Goal: Task Accomplishment & Management: Complete application form

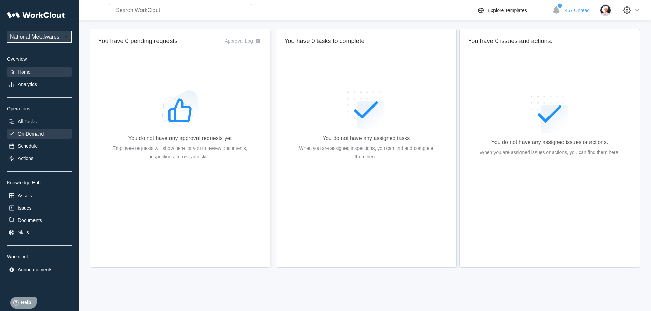
click at [36, 135] on div "On-Demand" at bounding box center [31, 133] width 26 height 5
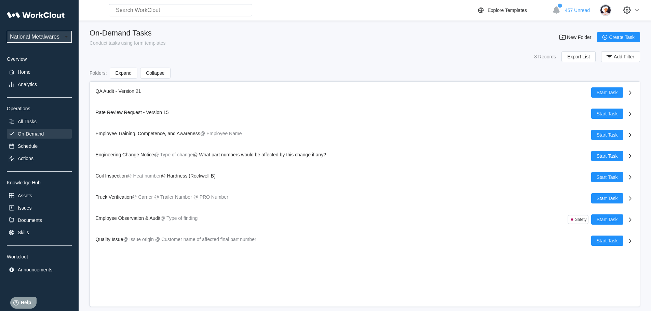
click at [413, 263] on div "QA Audit - Version 21 Start Task Rate Review Request - Version 15 Start Task Em…" at bounding box center [364, 194] width 550 height 226
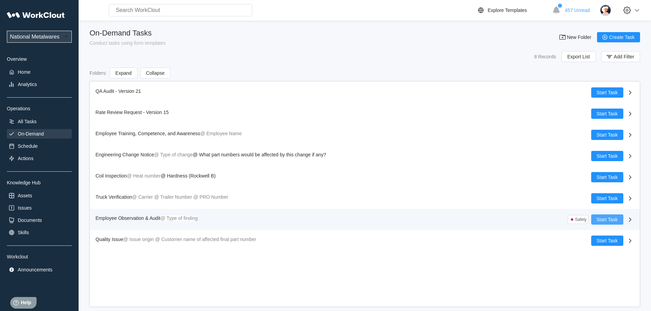
click at [607, 219] on span "Start Task" at bounding box center [606, 219] width 21 height 5
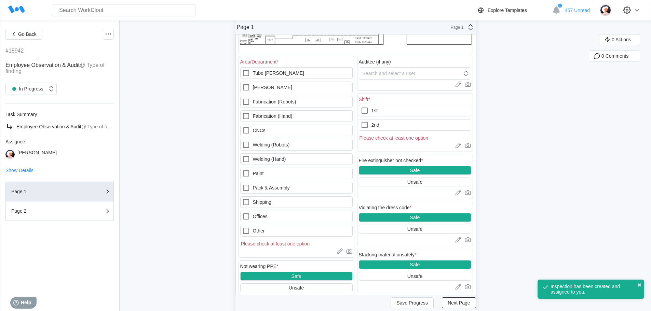
scroll to position [137, 0]
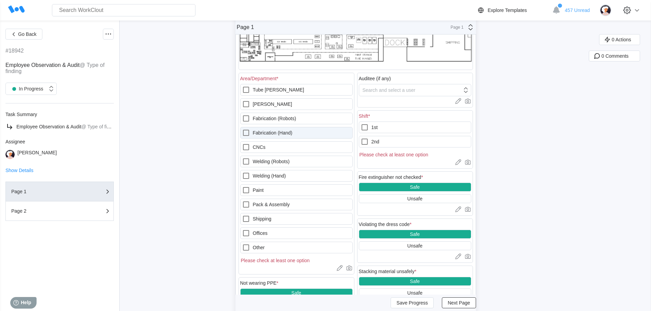
click at [247, 134] on icon at bounding box center [246, 133] width 8 height 8
click at [242, 129] on \(Hand\) "Fabrication (Hand)" at bounding box center [242, 129] width 0 height 0
checkbox \(Hand\) "true"
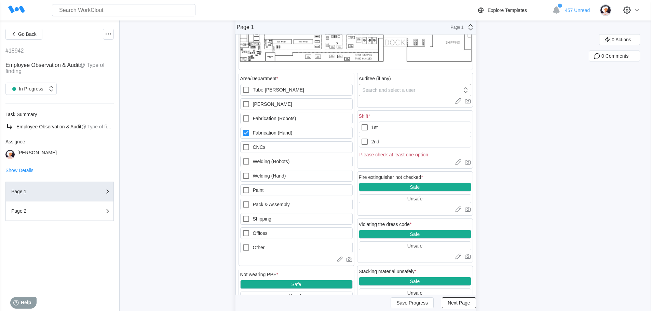
click at [468, 91] on icon at bounding box center [466, 90] width 8 height 8
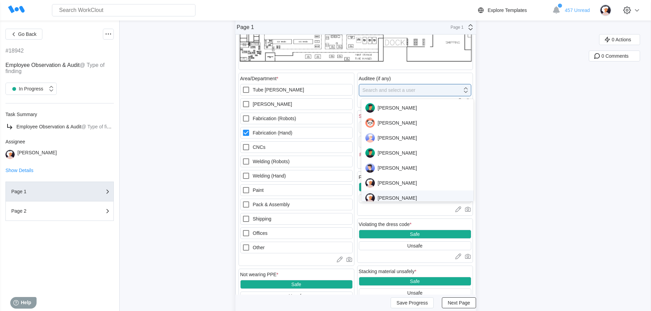
click at [399, 198] on div "[PERSON_NAME]" at bounding box center [417, 198] width 104 height 10
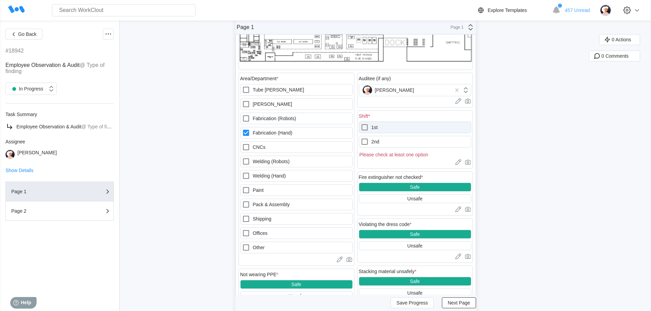
click at [367, 126] on icon at bounding box center [364, 127] width 8 height 8
click at [361, 124] on input "1st" at bounding box center [360, 123] width 0 height 0
checkbox input "true"
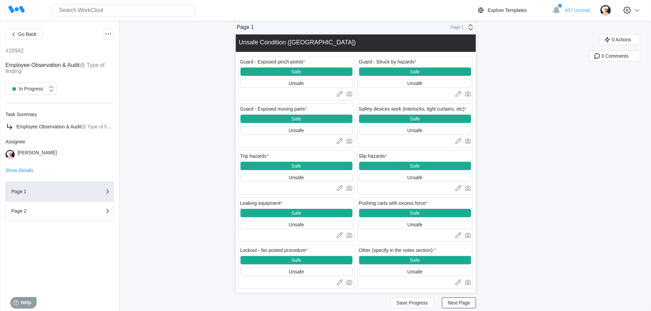
scroll to position [867, 0]
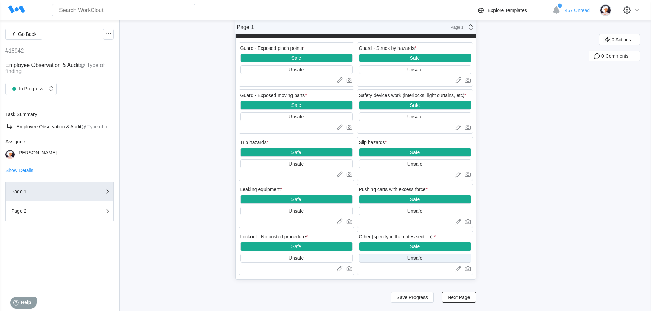
click at [419, 258] on div "Unsafe" at bounding box center [414, 257] width 15 height 5
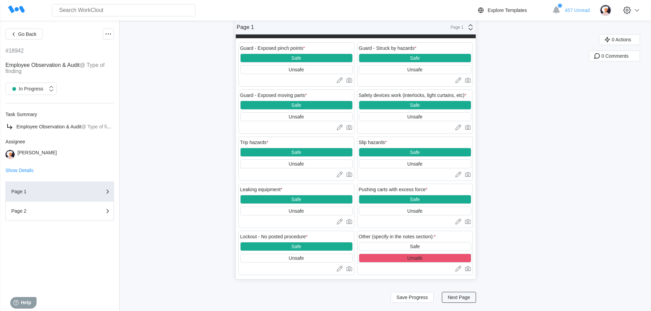
click at [470, 298] on span "Next Page" at bounding box center [458, 297] width 22 height 5
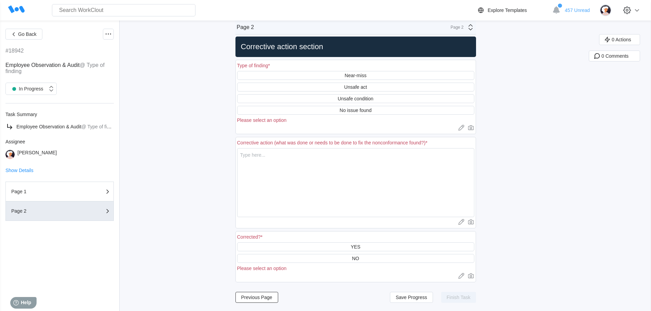
scroll to position [8, 0]
click at [362, 97] on div "Unsafe condition" at bounding box center [355, 98] width 36 height 5
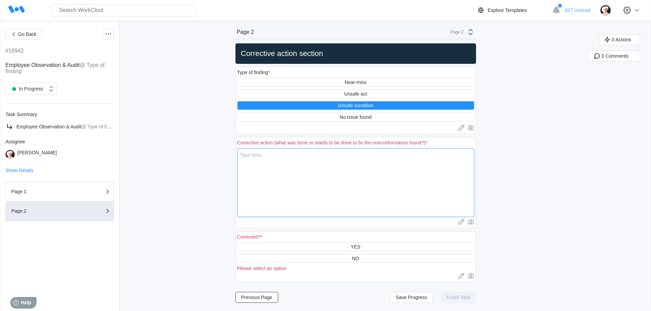
click at [269, 158] on textarea at bounding box center [355, 182] width 237 height 69
type textarea "T"
type textarea "x"
type textarea "Tw"
type textarea "x"
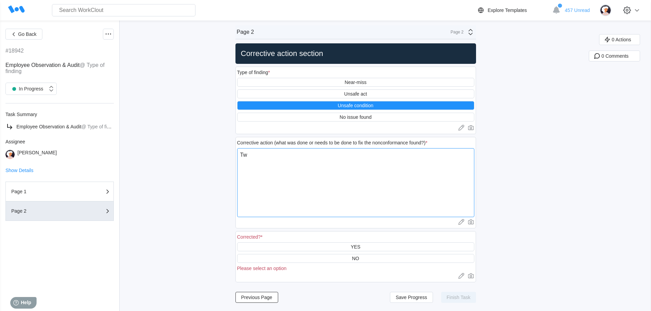
type textarea "Two"
type textarea "x"
type textarea "Two"
type textarea "x"
type textarea "Two f"
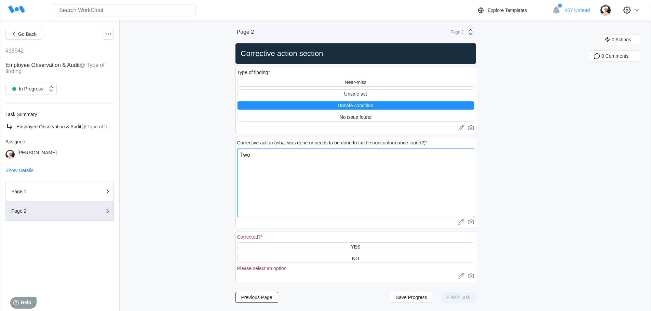
type textarea "x"
type textarea "Two fo"
type textarea "x"
type textarea "Two for"
type textarea "x"
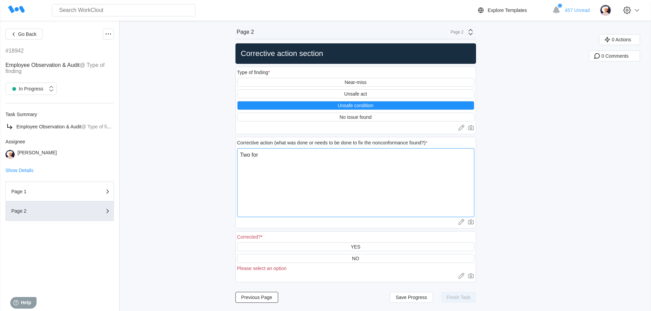
type textarea "Two fork"
type textarea "x"
type textarea "Two fork"
type textarea "x"
type textarea "Two fork t"
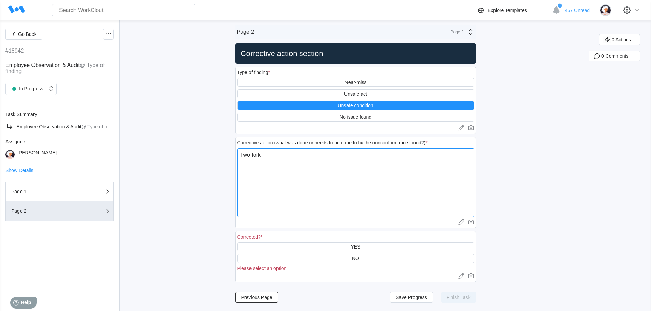
type textarea "x"
type textarea "Two fork tr"
type textarea "x"
type textarea "Two fork tru"
type textarea "x"
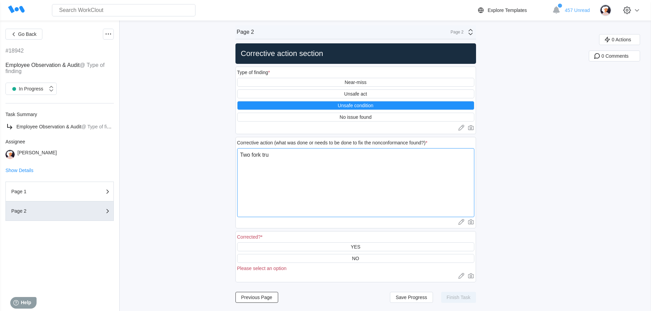
type textarea "Two fork truc"
type textarea "x"
type textarea "Two fork truck"
type textarea "x"
type textarea "Two fork truck"
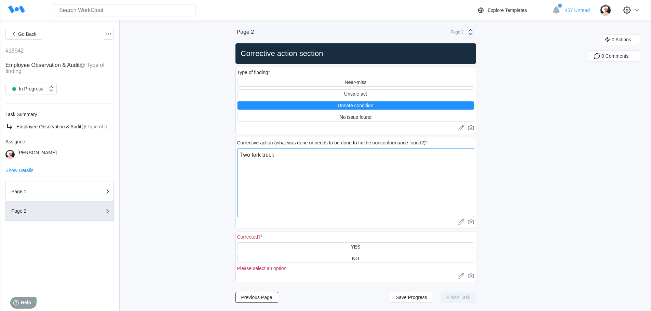
type textarea "x"
type textarea "Two fork truck g"
type textarea "x"
type textarea "Two fork truck ga"
type textarea "x"
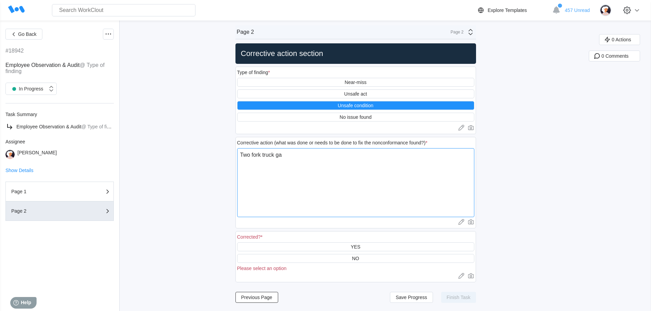
type textarea "Two fork truck gas"
type textarea "x"
type textarea "Two fork truck [PERSON_NAME]"
type textarea "x"
type textarea "Two fork truck gas"
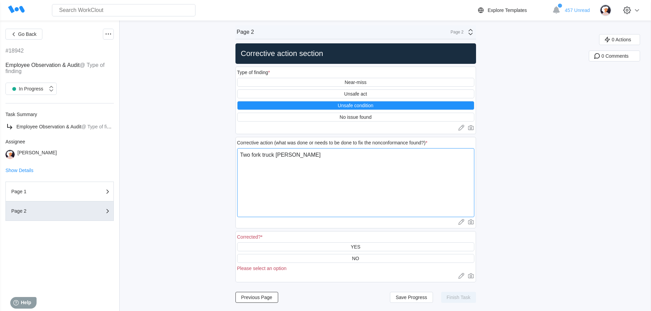
type textarea "x"
type textarea "Two fork truck gas"
type textarea "x"
type textarea "Two fork truck gas t"
type textarea "x"
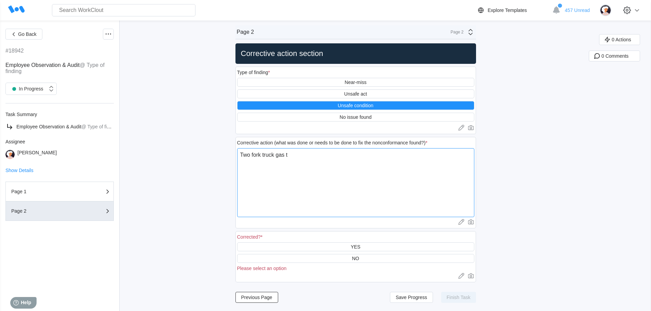
type textarea "Two fork truck gas ta"
type textarea "x"
type textarea "Two fork truck gas tan"
type textarea "x"
type textarea "Two fork truck gas tank"
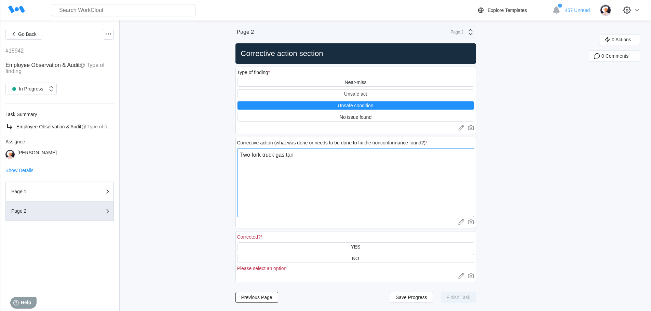
type textarea "x"
type textarea "Two fork truck gas [PERSON_NAME]"
type textarea "x"
type textarea "Two fork truck gas tankes"
type textarea "x"
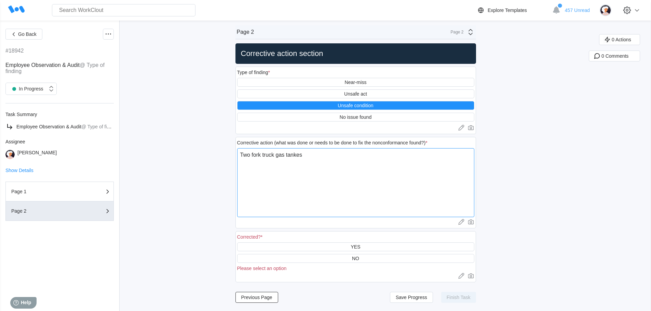
type textarea "Two fork truck gas tankes"
type textarea "x"
type textarea "Two fork truck gas tankes"
type textarea "x"
type textarea "Two fork truck gas [PERSON_NAME]"
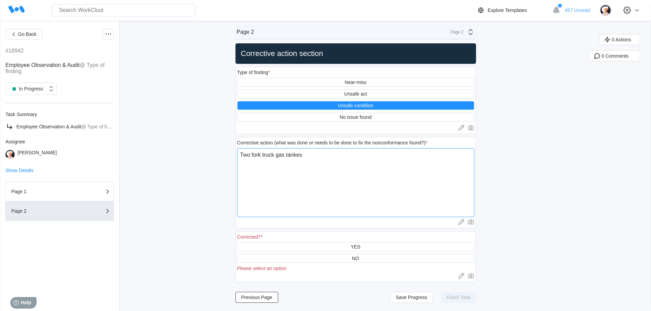
type textarea "x"
type textarea "Two fork truck gas tank"
type textarea "x"
type textarea "Two fork truck gas tanks"
type textarea "x"
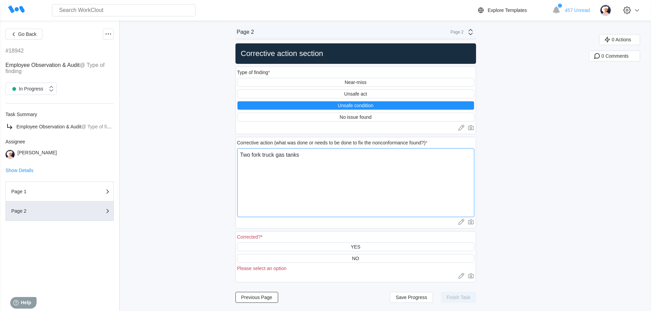
type textarea "Two fork truck gas tanks"
type textarea "x"
type textarea "Two fork truck gas tanks w"
type textarea "x"
type textarea "Two fork truck gas tanks we"
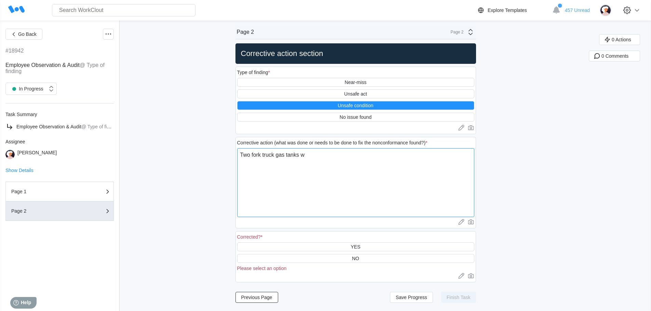
type textarea "x"
type textarea "Two fork truck gas tanks wer"
type textarea "x"
type textarea "Two fork truck gas tanks were"
type textarea "x"
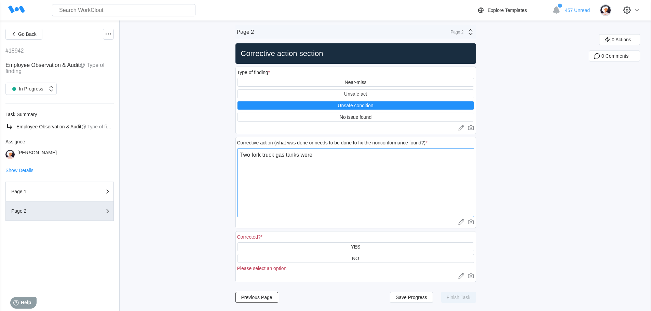
type textarea "Two fork truck gas tanks were"
type textarea "x"
type textarea "Two fork truck gas tanks were l"
type textarea "x"
type textarea "Two fork truck gas tanks were le"
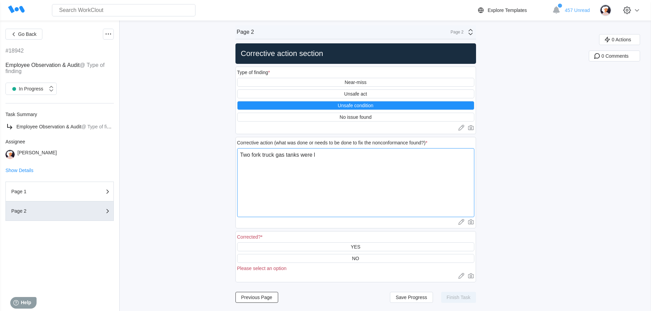
type textarea "x"
type textarea "Two fork truck gas tanks were lef"
type textarea "x"
type textarea "Two fork truck gas tanks were left"
type textarea "x"
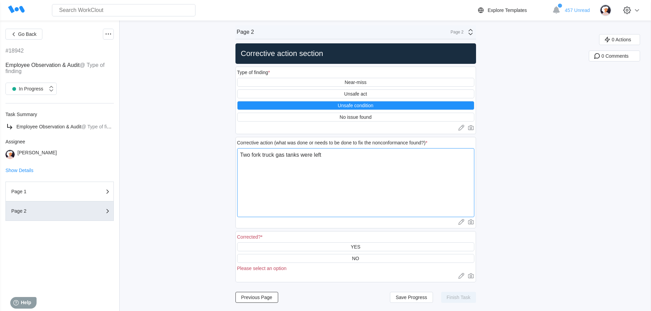
type textarea "Two fork truck gas tanks were left"
type textarea "x"
type textarea "Two fork truck gas tanks were left o"
type textarea "x"
type textarea "Two fork truck gas tanks were left on"
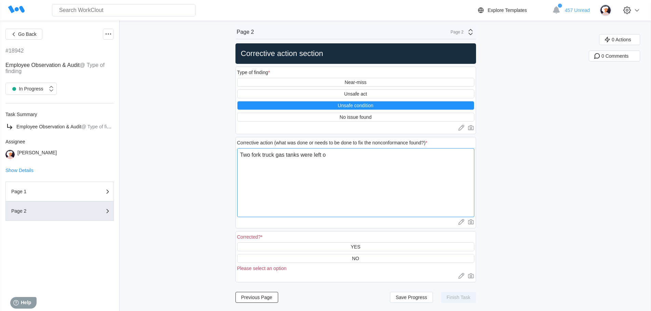
type textarea "x"
type textarea "Two fork truck gas tanks were left on"
type textarea "x"
type textarea "Two fork truck gas tanks were left on t"
type textarea "x"
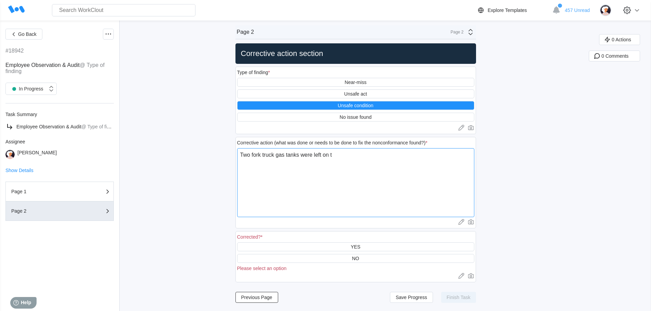
type textarea "Two fork truck gas tanks were left on th"
type textarea "x"
type textarea "Two fork truck gas tanks were left on the"
type textarea "x"
type textarea "Two fork truck gas tanks were left on the"
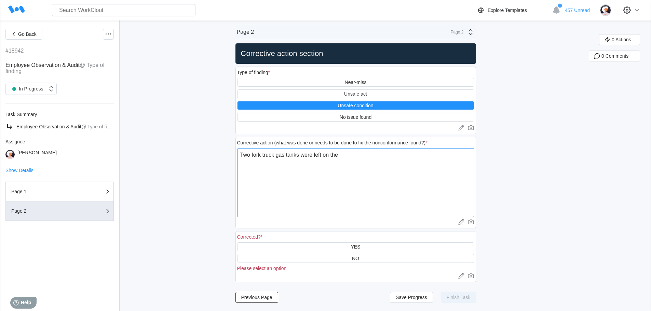
type textarea "x"
type textarea "Two fork truck gas tanks were left on the f"
type textarea "x"
type textarea "Two fork truck gas tanks were left on the fl"
type textarea "x"
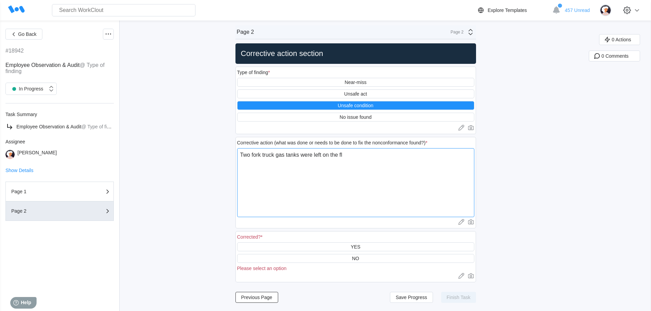
type textarea "Two fork truck gas tanks were left on the flo"
type textarea "x"
type textarea "Two fork truck gas tanks were left on the floo"
type textarea "x"
type textarea "Two fork truck gas tanks were left on the floor"
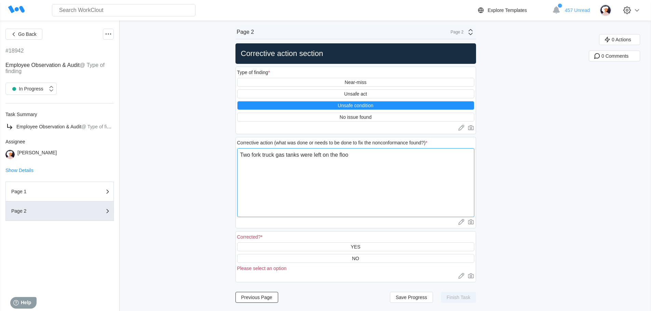
type textarea "x"
type textarea "Two fork truck gas tanks were left on the floor"
type textarea "x"
type textarea "Two fork truck gas tanks were left on the floor m"
type textarea "x"
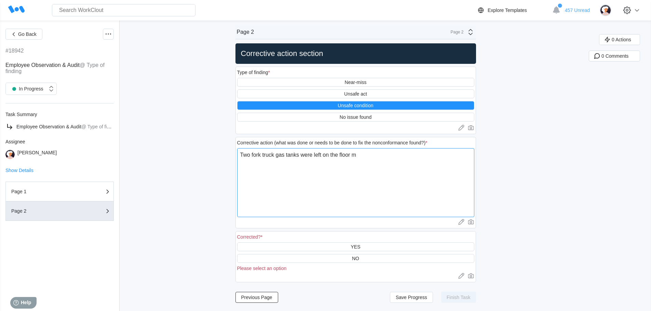
type textarea "Two fork truck gas tanks were left on the floor my"
type textarea "x"
type textarea "Two fork truck gas tanks were left on the floor my"
type textarea "x"
type textarea "Two fork truck gas tanks were left on the floor my M"
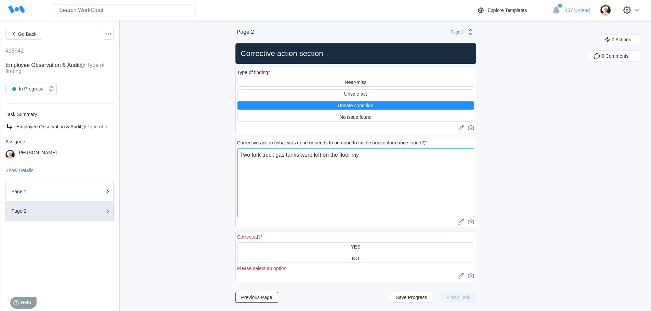
type textarea "x"
type textarea "Two fork truck gas tanks were left on the floor my Ma"
type textarea "x"
type textarea "Two fork truck gas tanks were left on the floor my Mai"
type textarea "x"
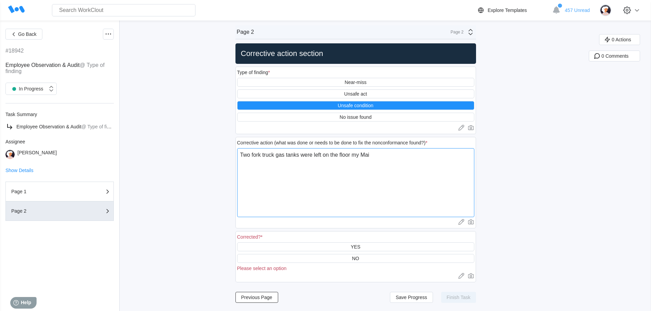
type textarea "Two fork truck gas tanks were left on the floor my Mait"
type textarea "x"
type textarea "Two fork truck gas tanks were left on the floor my Maite"
type textarea "x"
type textarea "Two fork truck gas tanks were left on the floor my Maiten"
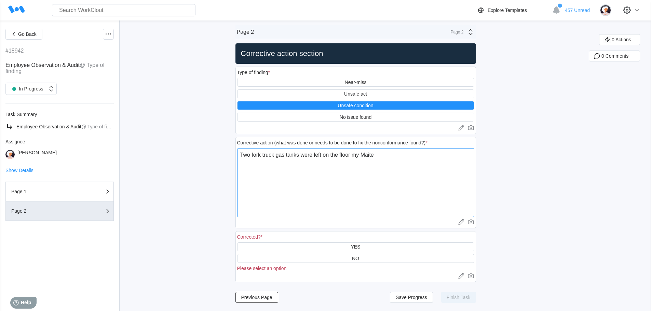
type textarea "x"
type textarea "Two fork truck gas tanks were left on the floor my Maitena"
type textarea "x"
type textarea "Two fork truck gas tanks were left on the floor my Maitenan"
type textarea "x"
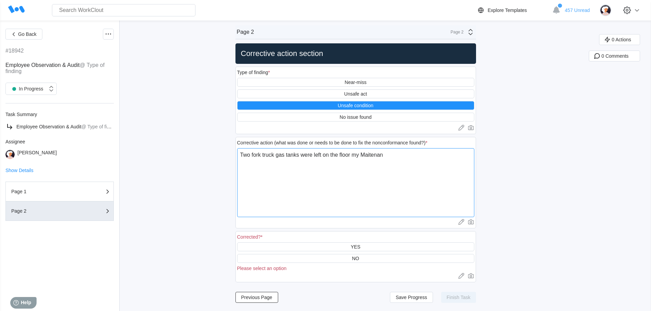
type textarea "Two fork truck gas tanks were left on the floor my Maitenanc"
type textarea "x"
type textarea "Two fork truck gas tanks were left on the floor my Maitenance"
type textarea "x"
type textarea "Two fork truck gas tanks were left on the floor my Maitenance"
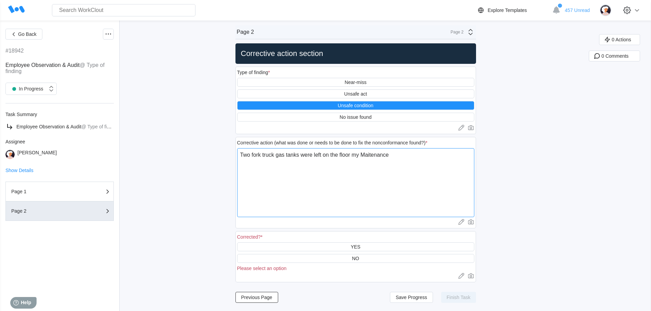
type textarea "x"
click at [376, 155] on textarea "Two fork truck gas tanks were left on the floor my Maitenance" at bounding box center [355, 182] width 237 height 69
type textarea "Two fork truck gas tanks were left on the floor my Maitnance"
type textarea "x"
type textarea "Two fork truck gas tanks were left on the floor my Maitanance"
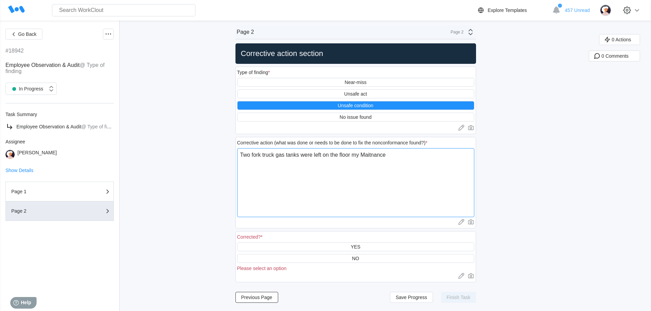
type textarea "x"
type textarea "Two fork truck gas tanks were left on the floor my Maitannance"
type textarea "x"
type textarea "Two fork truck gas tanks were left on the floor my Maitananance"
type textarea "x"
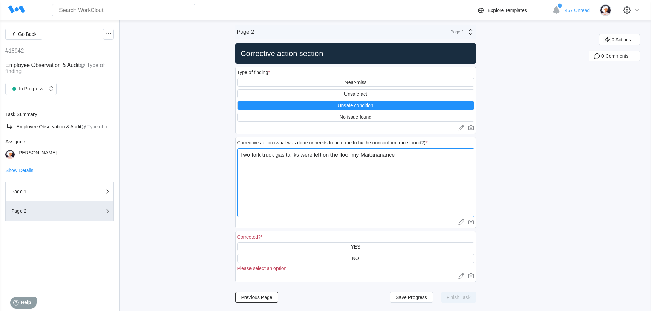
type textarea "Two fork truck gas tanks were left on the floor my Maitanannance"
type textarea "x"
type textarea "Two fork truck gas tanks were left on the floor my Maitanancnance"
type textarea "x"
type textarea "Two fork truck gas tanks were left on the floor my Maitanancenance"
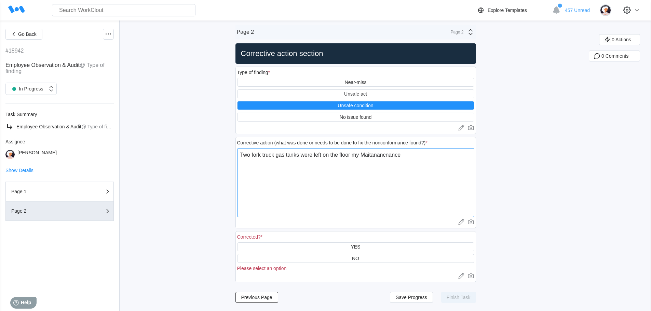
type textarea "x"
drag, startPoint x: 409, startPoint y: 156, endPoint x: 390, endPoint y: 156, distance: 18.8
click at [390, 156] on textarea "Two fork truck gas tanks were left on the floor my Maitanancenance" at bounding box center [355, 182] width 237 height 69
type textarea "Two fork truck gas tanks were left on the floor my Maitanance"
type textarea "x"
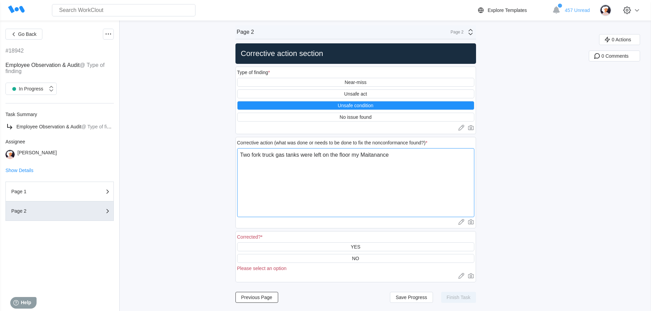
click at [406, 179] on textarea "Two fork truck gas tanks were left on the floor my Maitanance" at bounding box center [355, 182] width 237 height 69
click at [385, 156] on textarea "Two fork truck gas tanks were left on the floor my Maitanance" at bounding box center [355, 182] width 237 height 69
click at [393, 156] on textarea "Two fork truck gas tanks were left on the floor my Maitanance" at bounding box center [355, 182] width 237 height 69
type textarea "Two fork truck gas tanks were left on the floor my Maitanance"
type textarea "x"
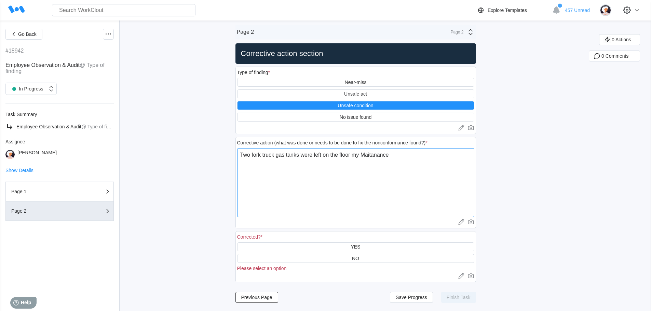
type textarea "Two fork truck gas tanks were left on the floor my Maitananc"
type textarea "x"
type textarea "Two fork truck gas tanks were left on the floor my Maitanan"
type textarea "x"
type textarea "Two fork truck gas tanks were left on the floor my Maitana"
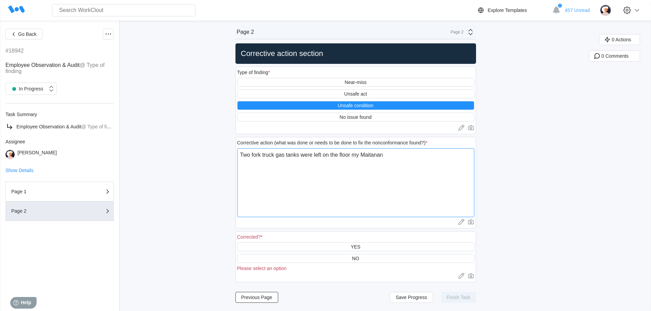
type textarea "x"
type textarea "Two fork truck gas tanks were left on the floor my Maitan"
type textarea "x"
type textarea "Two fork truck gas tanks were left on the floor my Maita"
type textarea "x"
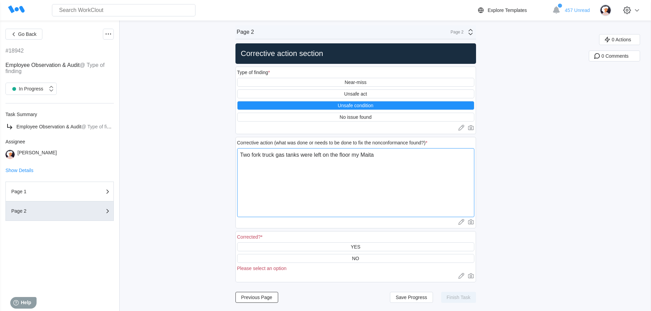
type textarea "Two fork truck gas tanks were left on the floor my Mait"
type textarea "x"
type textarea "Two fork truck gas tanks were left on the floor my Mait."
type textarea "x"
click at [404, 179] on textarea "Two fork truck gas tanks were left on the floor my Mait." at bounding box center [355, 182] width 237 height 69
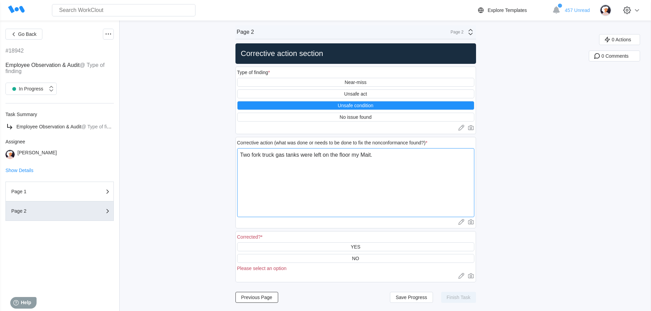
scroll to position [0, 0]
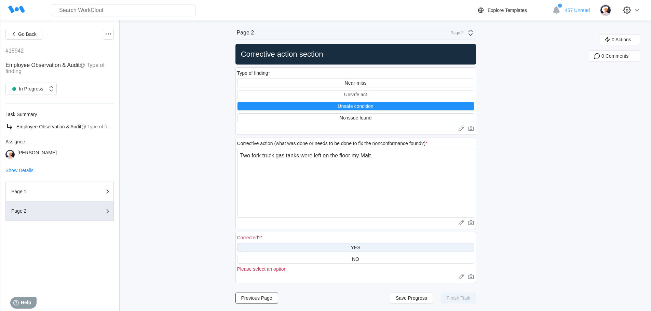
click at [357, 247] on div "YES" at bounding box center [355, 247] width 10 height 5
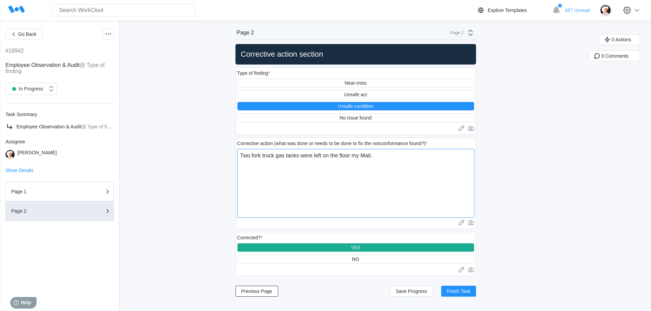
click at [385, 156] on textarea "Two fork truck gas tanks were left on the floor my Mait." at bounding box center [355, 183] width 237 height 69
type textarea "Two fork truck gas tanks were left on the floor my Mait."
type textarea "x"
type textarea "Two fork truck gas tanks were left on the floor my Mait."
type textarea "x"
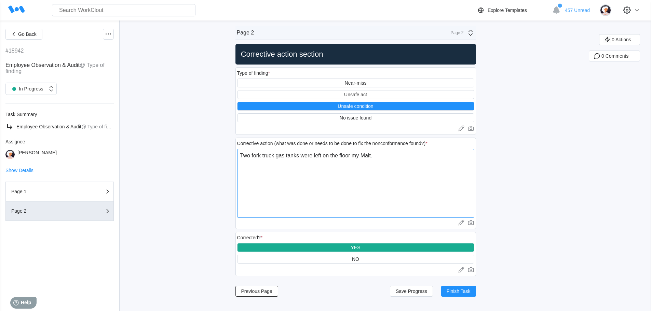
type textarea "Two fork truck gas tanks were left on the floor my Mait. W"
type textarea "x"
type textarea "Two fork truck gas tanks were left on the floor my Mait. We"
type textarea "x"
type textarea "Two fork truck gas tanks were left on the floor my Mait. We"
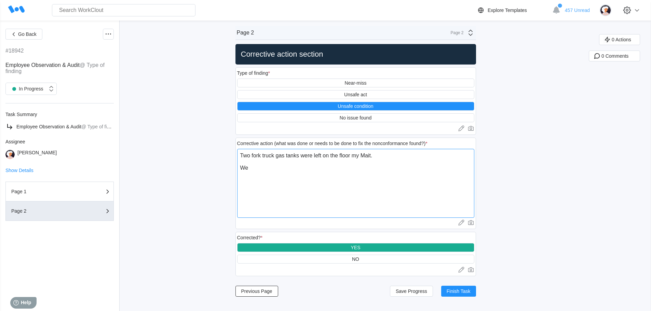
type textarea "x"
type textarea "Two fork truck gas tanks were left on the floor my Mait. We"
type textarea "x"
type textarea "Two fork truck gas tanks were left on the floor my Mait. We p"
type textarea "x"
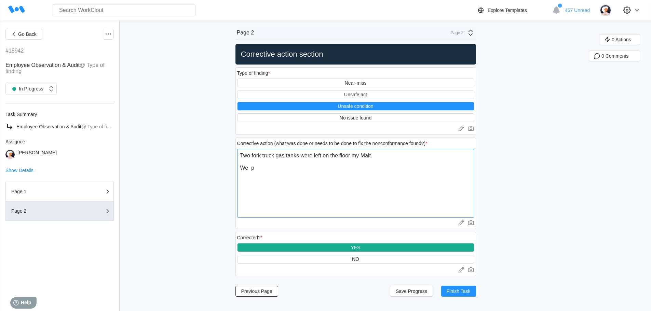
type textarea "Two fork truck gas tanks were left on the floor my Mait. We p"
type textarea "x"
type textarea "Two fork truck gas tanks were left on the floor my Mait. We p u"
type textarea "x"
type textarea "Two fork truck gas tanks were left on the floor my Mait. We p ut"
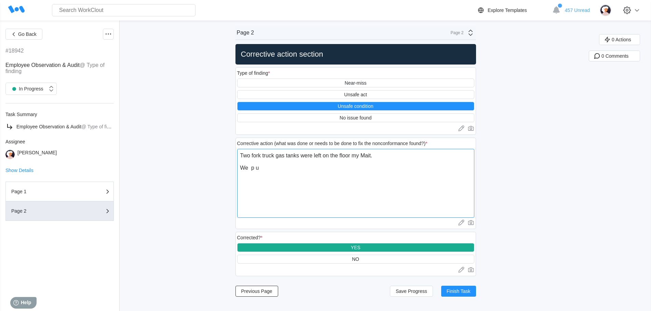
type textarea "x"
type textarea "Two fork truck gas tanks were left on the floor my Mait. We p ut"
type textarea "x"
type textarea "Two fork truck gas tanks were left on the floor my Mait. We p ut"
type textarea "x"
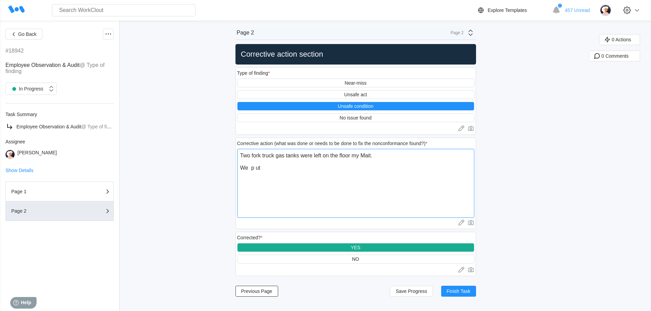
type textarea "Two fork truck gas tanks were left on the floor my Mait. We p u"
type textarea "x"
click at [459, 290] on span "Finish Task" at bounding box center [458, 291] width 24 height 5
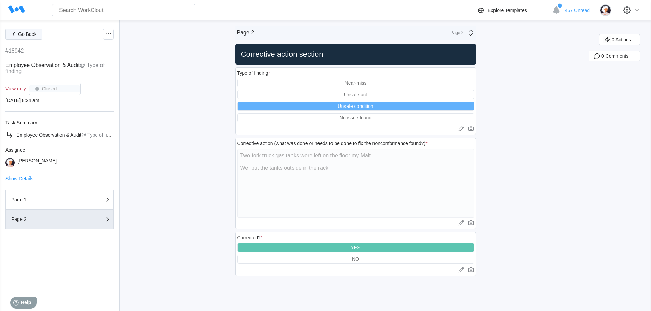
click at [27, 34] on span "Go Back" at bounding box center [27, 34] width 18 height 5
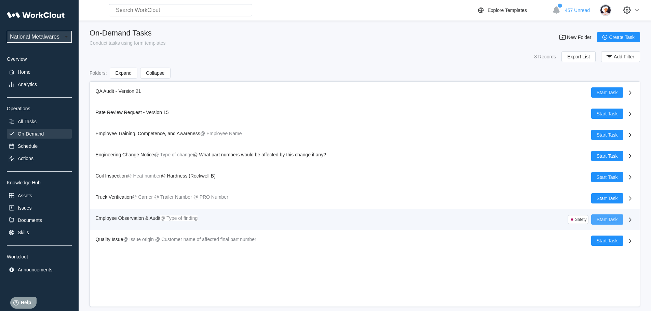
click at [602, 218] on span "Start Task" at bounding box center [606, 219] width 21 height 5
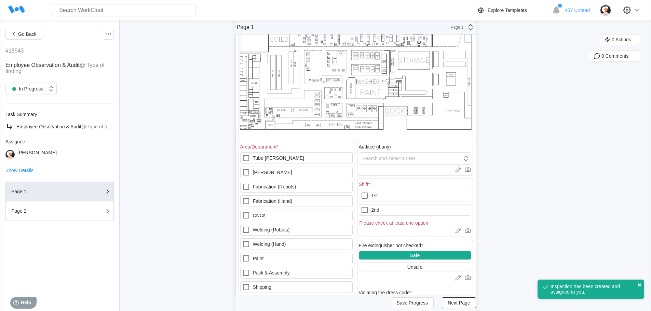
scroll to position [102, 0]
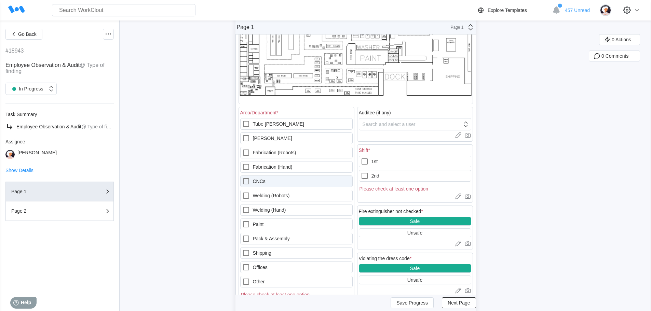
click at [246, 182] on icon at bounding box center [246, 181] width 8 height 8
click at [242, 178] on input "CNCs" at bounding box center [242, 177] width 0 height 0
click at [468, 124] on icon at bounding box center [466, 125] width 8 height 8
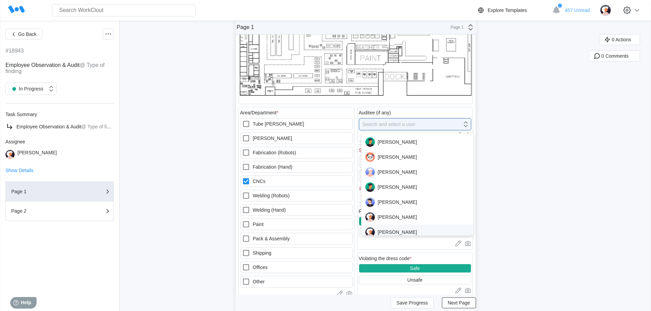
click at [401, 232] on div "[PERSON_NAME]" at bounding box center [417, 232] width 104 height 10
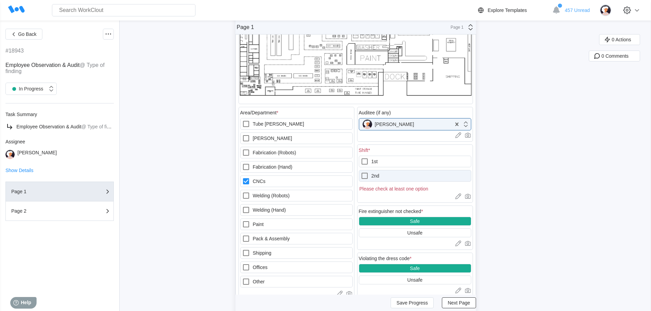
scroll to position [137, 0]
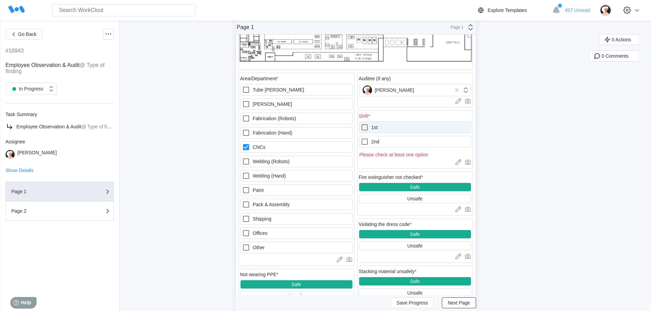
click at [366, 127] on icon at bounding box center [364, 127] width 8 height 8
click at [361, 124] on input "1st" at bounding box center [360, 123] width 0 height 0
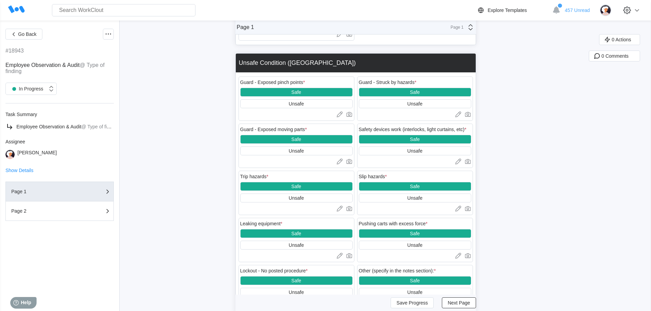
scroll to position [867, 0]
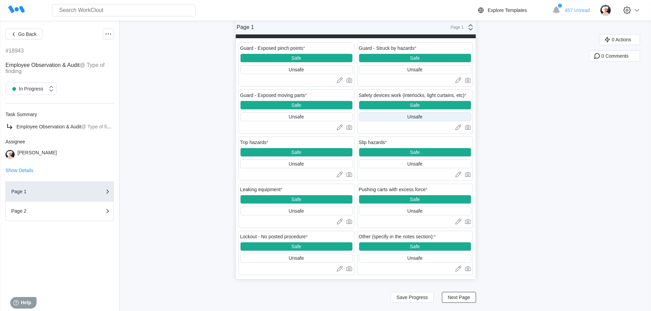
click at [417, 117] on div "Unsafe" at bounding box center [414, 116] width 15 height 5
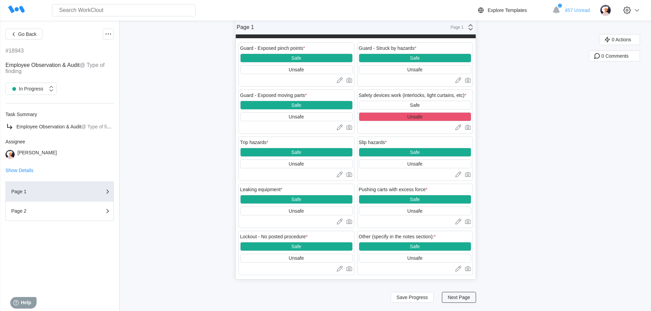
click at [464, 299] on span "Next Page" at bounding box center [458, 297] width 22 height 5
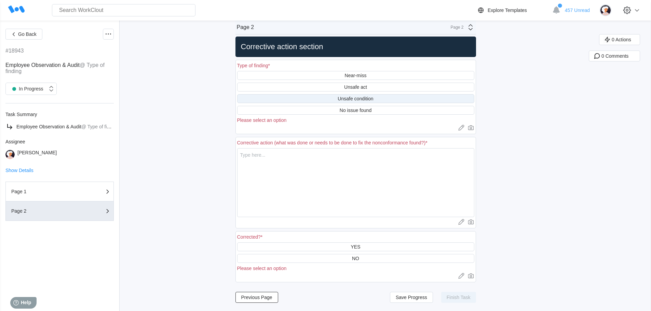
click at [352, 99] on div "Unsafe condition" at bounding box center [355, 98] width 36 height 5
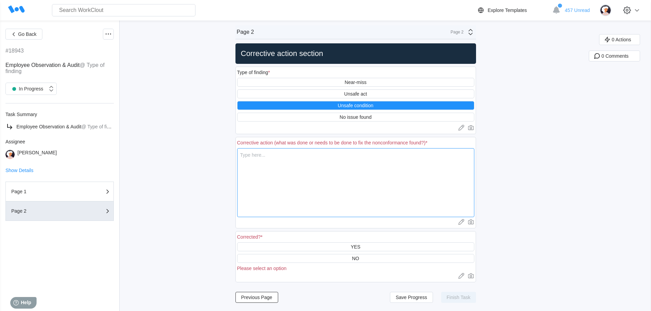
click at [280, 158] on textarea at bounding box center [355, 182] width 237 height 69
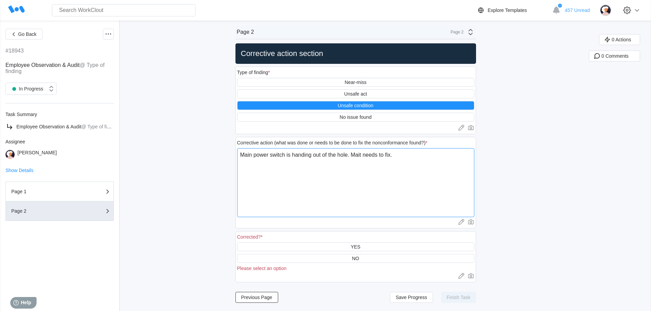
click at [254, 178] on textarea "Main power switch is handing out of the hole. Mait needs to fix." at bounding box center [355, 182] width 237 height 69
click at [251, 182] on textarea "Main power switch is handing out of the hole. Mait needs to fix." at bounding box center [355, 182] width 237 height 69
click at [402, 156] on textarea "Main power switch is handing out of the hole. Mait needs to fix." at bounding box center [355, 182] width 237 height 69
click at [357, 248] on div "YES" at bounding box center [355, 246] width 10 height 5
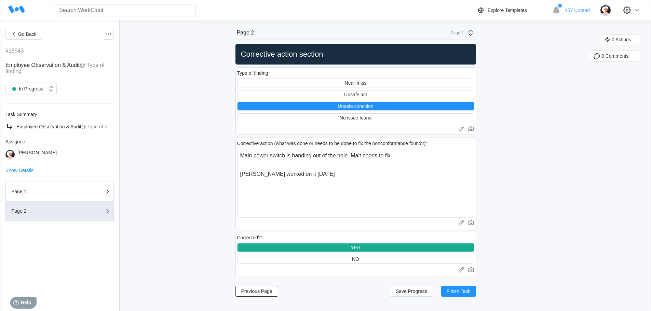
scroll to position [0, 0]
click at [460, 291] on span "Finish Task" at bounding box center [458, 291] width 24 height 5
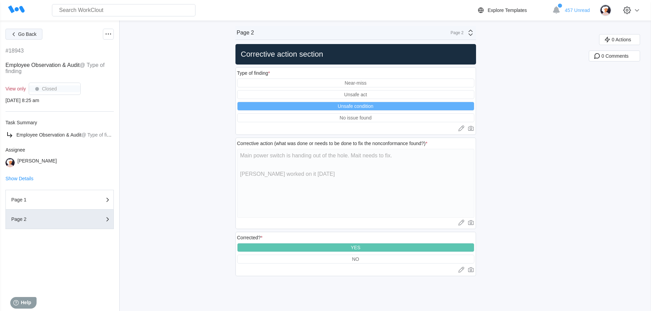
click at [28, 34] on span "Go Back" at bounding box center [27, 34] width 18 height 5
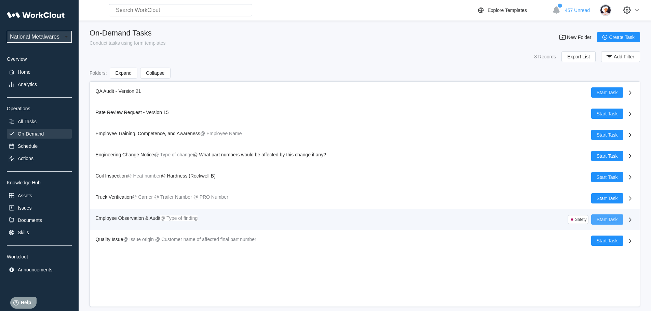
click at [610, 220] on span "Start Task" at bounding box center [606, 219] width 21 height 5
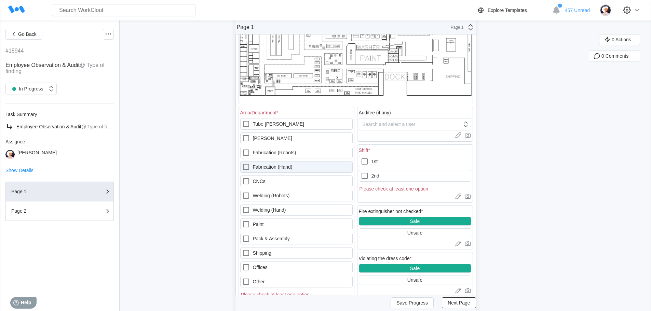
scroll to position [137, 0]
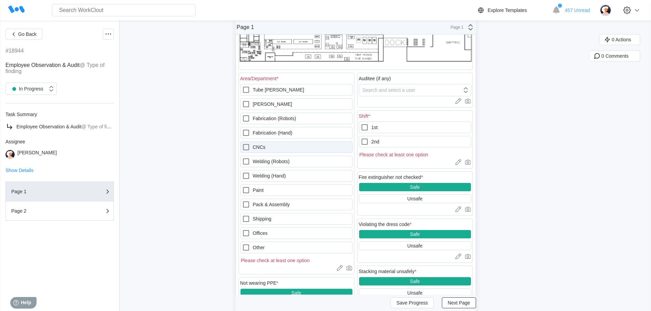
click at [247, 147] on icon at bounding box center [246, 147] width 8 height 8
click at [242, 143] on input "CNCs" at bounding box center [242, 143] width 0 height 0
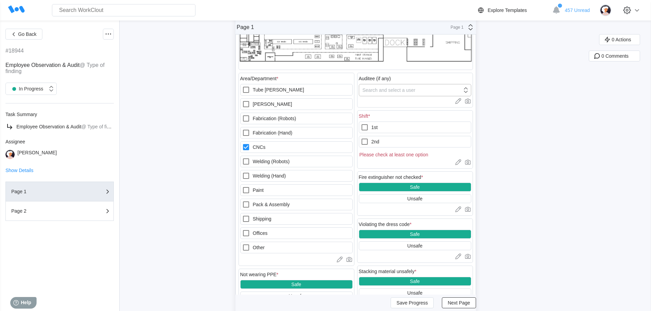
click at [468, 92] on icon at bounding box center [466, 90] width 8 height 8
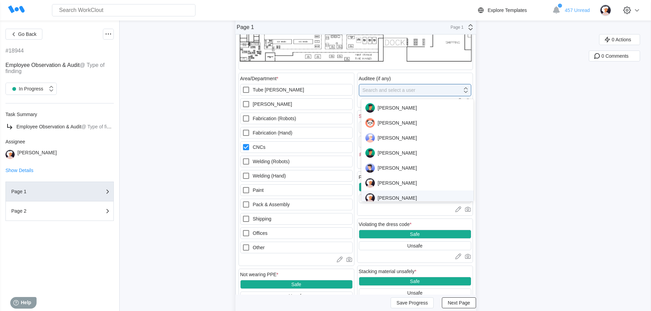
click at [401, 197] on div "[PERSON_NAME]" at bounding box center [417, 198] width 104 height 10
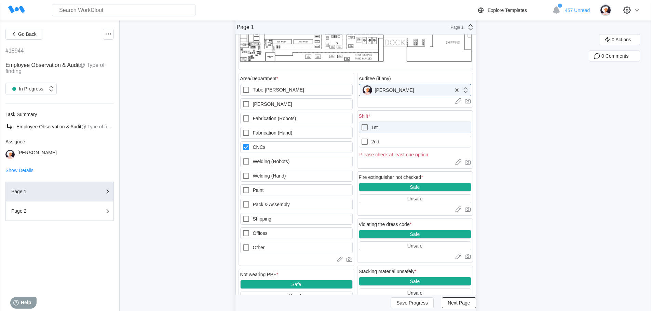
click at [367, 127] on icon at bounding box center [364, 127] width 8 height 8
click at [361, 124] on input "1st" at bounding box center [360, 123] width 0 height 0
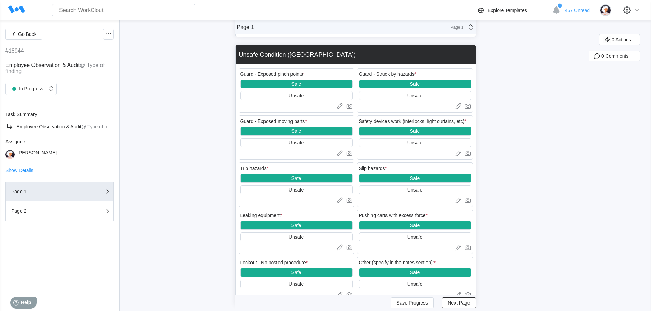
scroll to position [854, 0]
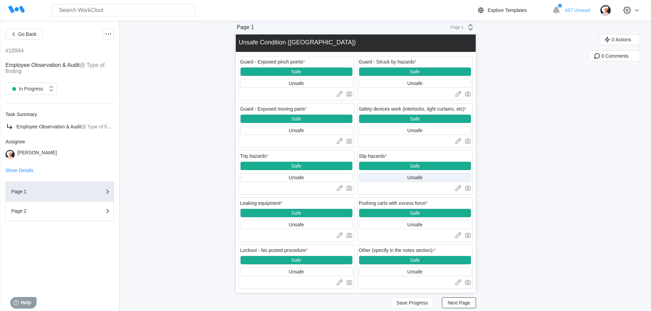
click at [421, 178] on div "Unsafe" at bounding box center [414, 177] width 15 height 5
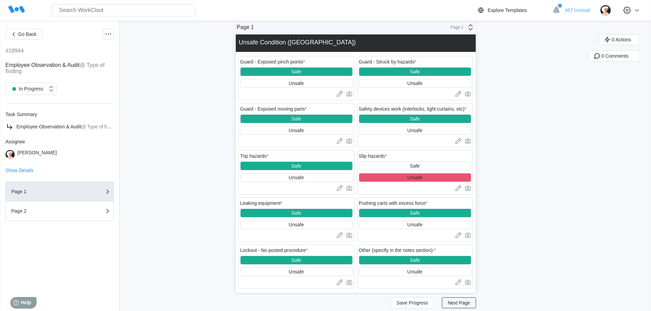
click at [467, 303] on span "Next Page" at bounding box center [458, 303] width 22 height 5
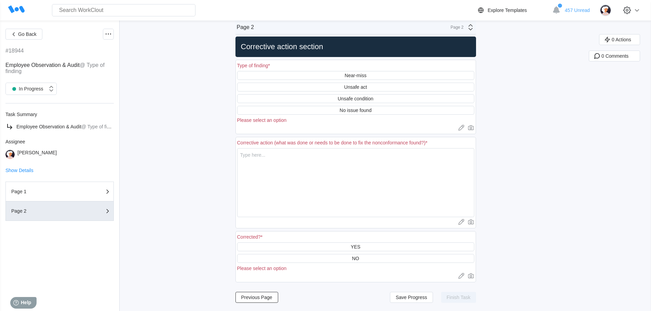
scroll to position [8, 0]
click at [353, 97] on div "Unsafe condition" at bounding box center [355, 98] width 36 height 5
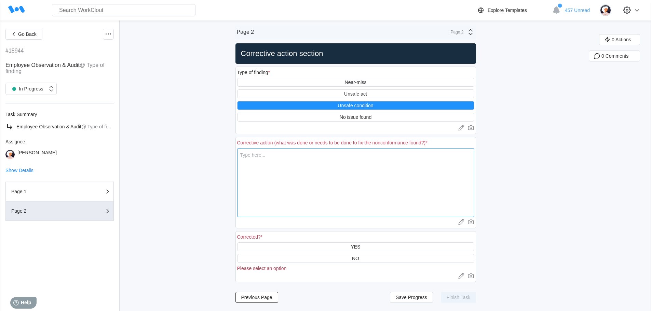
click at [268, 159] on textarea at bounding box center [355, 182] width 237 height 69
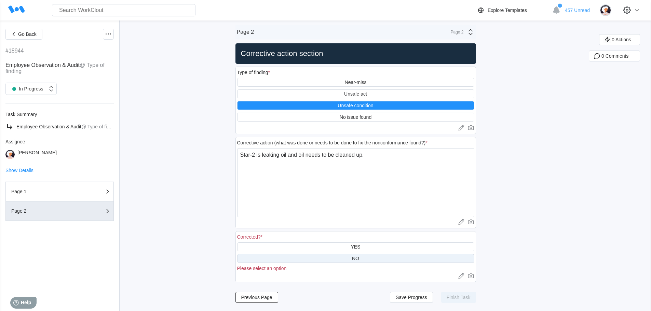
click at [359, 260] on div "NO" at bounding box center [355, 258] width 7 height 5
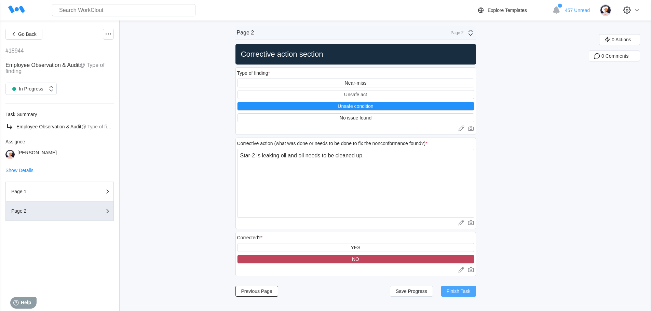
click at [457, 291] on span "Finish Task" at bounding box center [458, 291] width 24 height 5
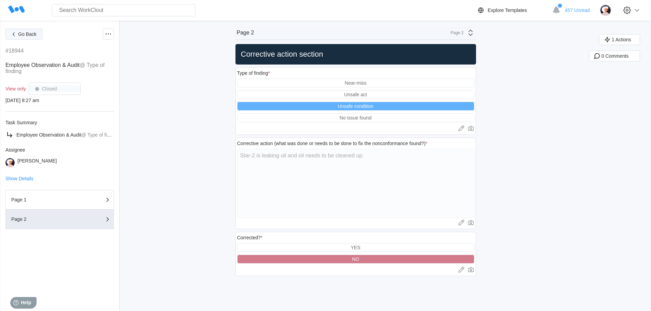
click at [22, 32] on span "Go Back" at bounding box center [27, 34] width 18 height 5
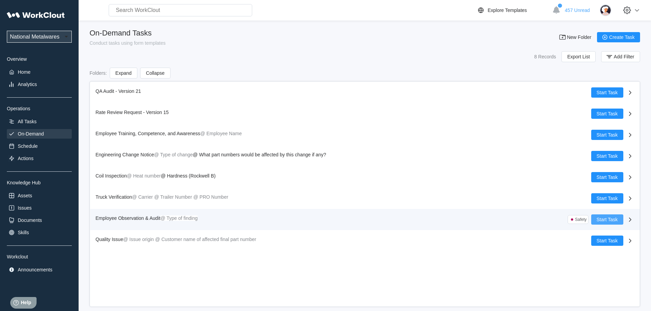
click at [607, 219] on span "Start Task" at bounding box center [606, 219] width 21 height 5
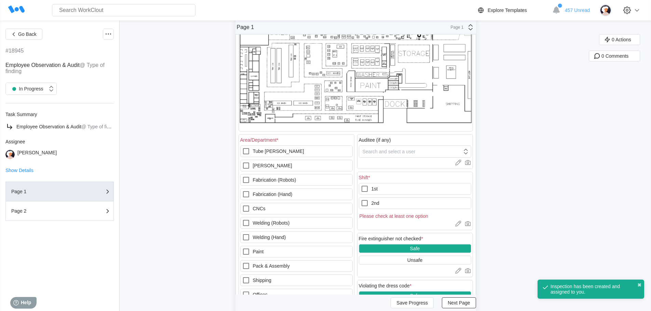
scroll to position [137, 0]
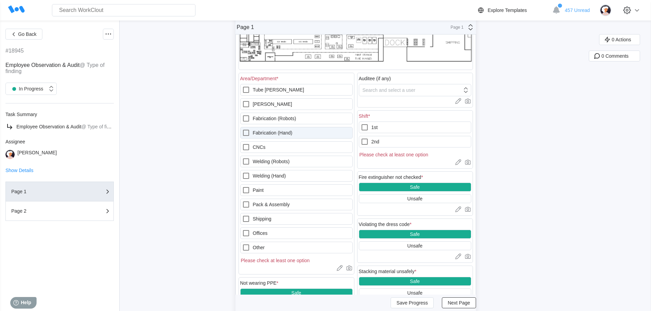
click at [247, 132] on icon at bounding box center [246, 133] width 8 height 8
click at [242, 129] on \(Hand\) "Fabrication (Hand)" at bounding box center [242, 129] width 0 height 0
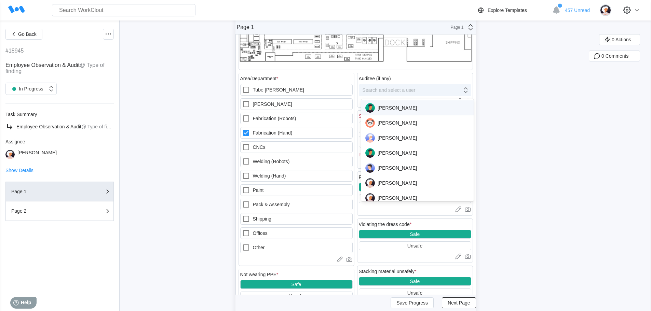
click at [467, 92] on icon at bounding box center [465, 89] width 4 height 5
click at [390, 197] on div "[PERSON_NAME]" at bounding box center [417, 198] width 104 height 10
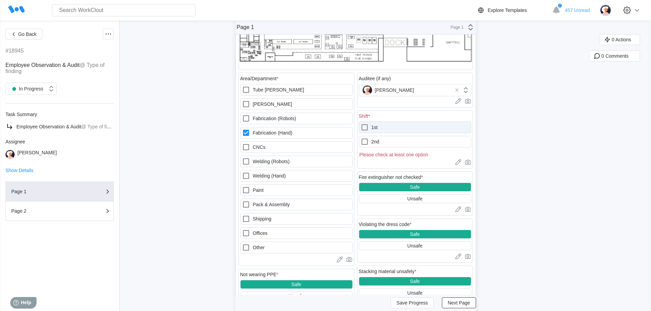
click at [366, 127] on icon at bounding box center [364, 127] width 8 height 8
click at [361, 124] on input "1st" at bounding box center [360, 123] width 0 height 0
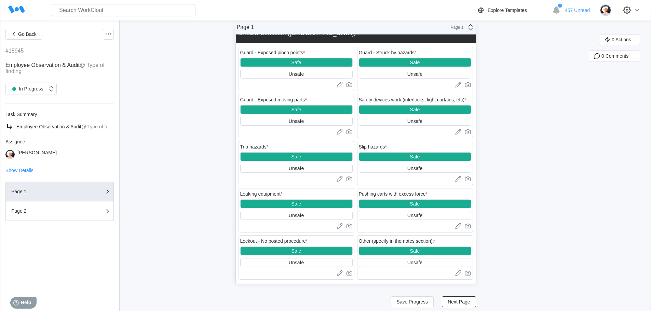
scroll to position [867, 0]
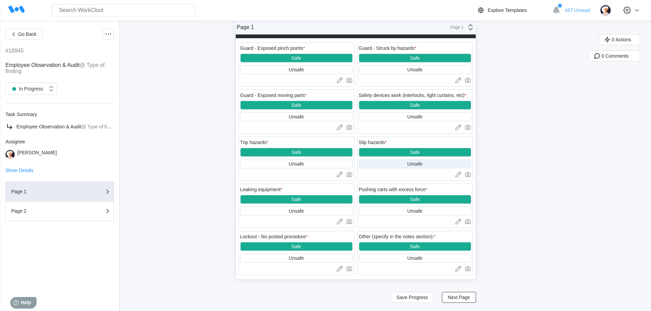
click at [416, 164] on div "Unsafe" at bounding box center [414, 163] width 15 height 5
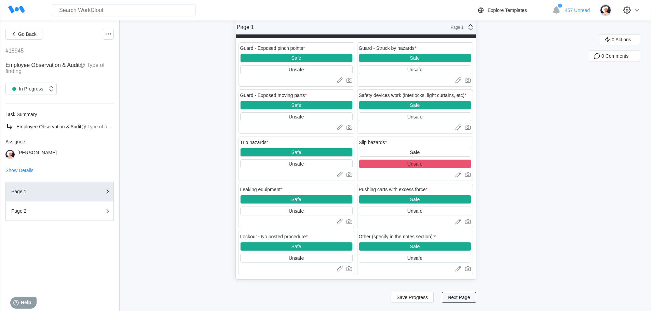
click at [474, 297] on button "Next Page" at bounding box center [459, 297] width 34 height 11
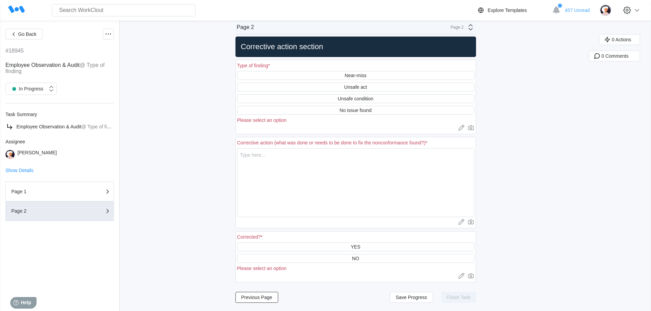
scroll to position [8, 0]
click at [351, 99] on div "Unsafe condition" at bounding box center [355, 98] width 36 height 5
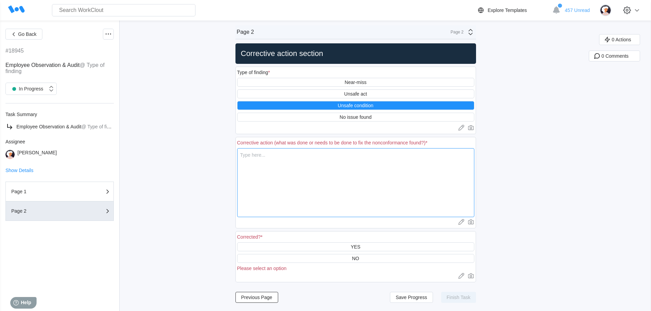
click at [270, 156] on textarea at bounding box center [355, 182] width 237 height 69
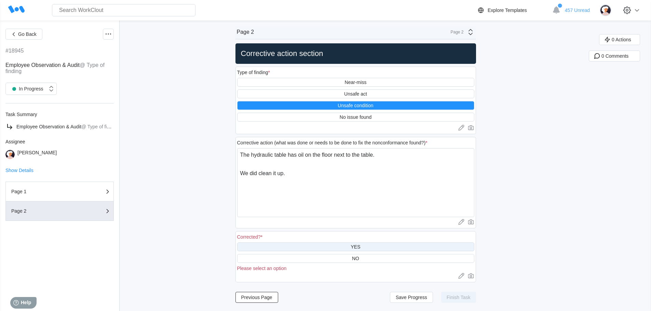
click at [356, 248] on div "YES" at bounding box center [355, 246] width 10 height 5
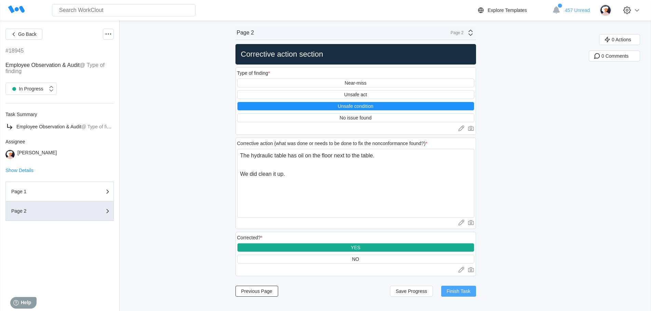
click at [457, 291] on span "Finish Task" at bounding box center [458, 291] width 24 height 5
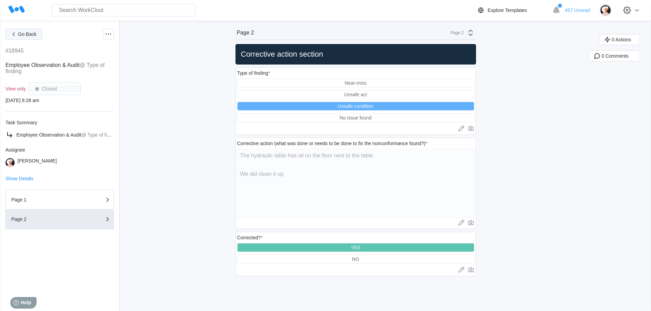
click at [27, 32] on span "Go Back" at bounding box center [27, 34] width 18 height 5
